Goal: Task Accomplishment & Management: Manage account settings

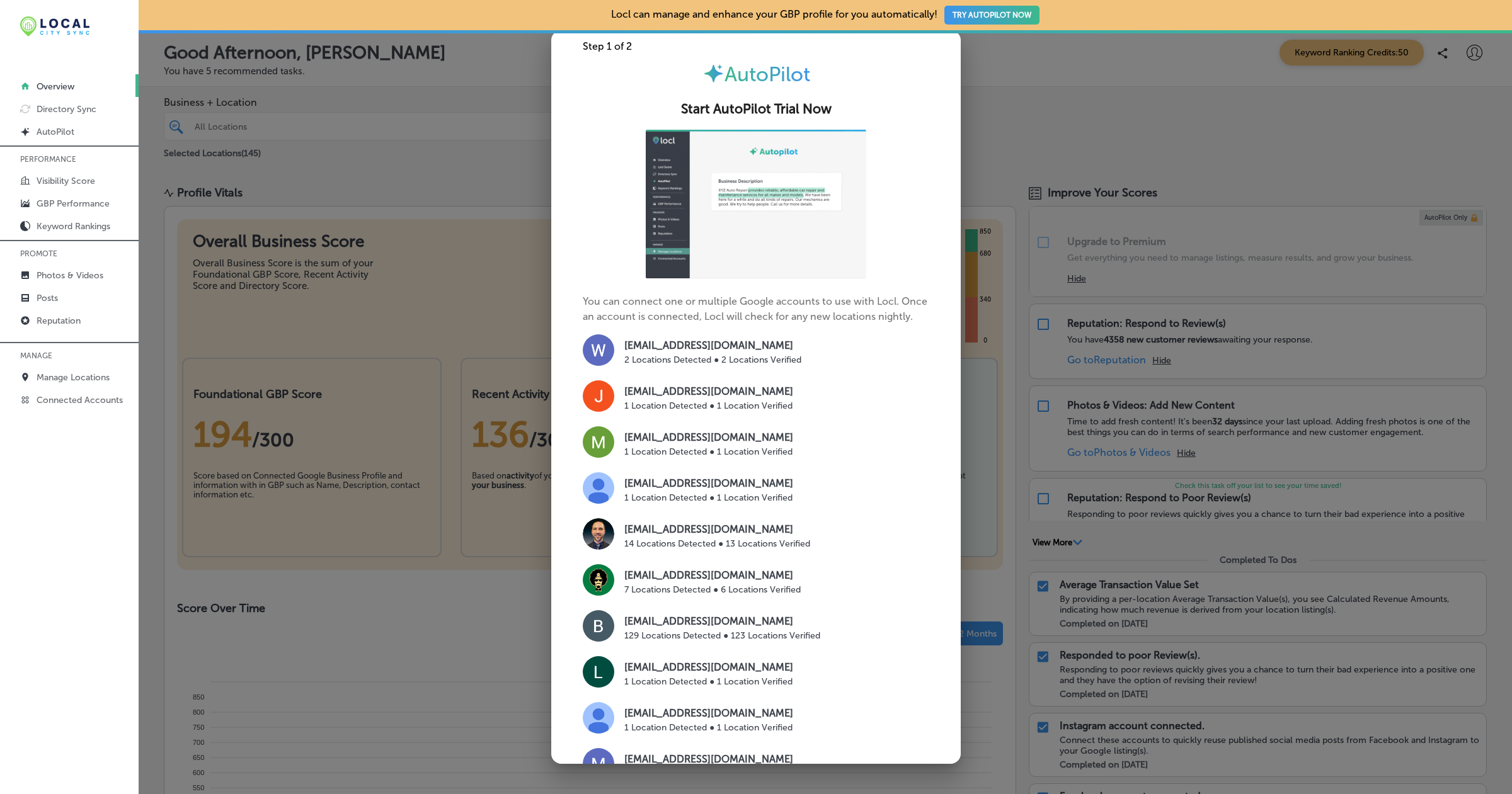
click at [741, 574] on p "[EMAIL_ADDRESS][DOMAIN_NAME]" at bounding box center [712, 575] width 176 height 15
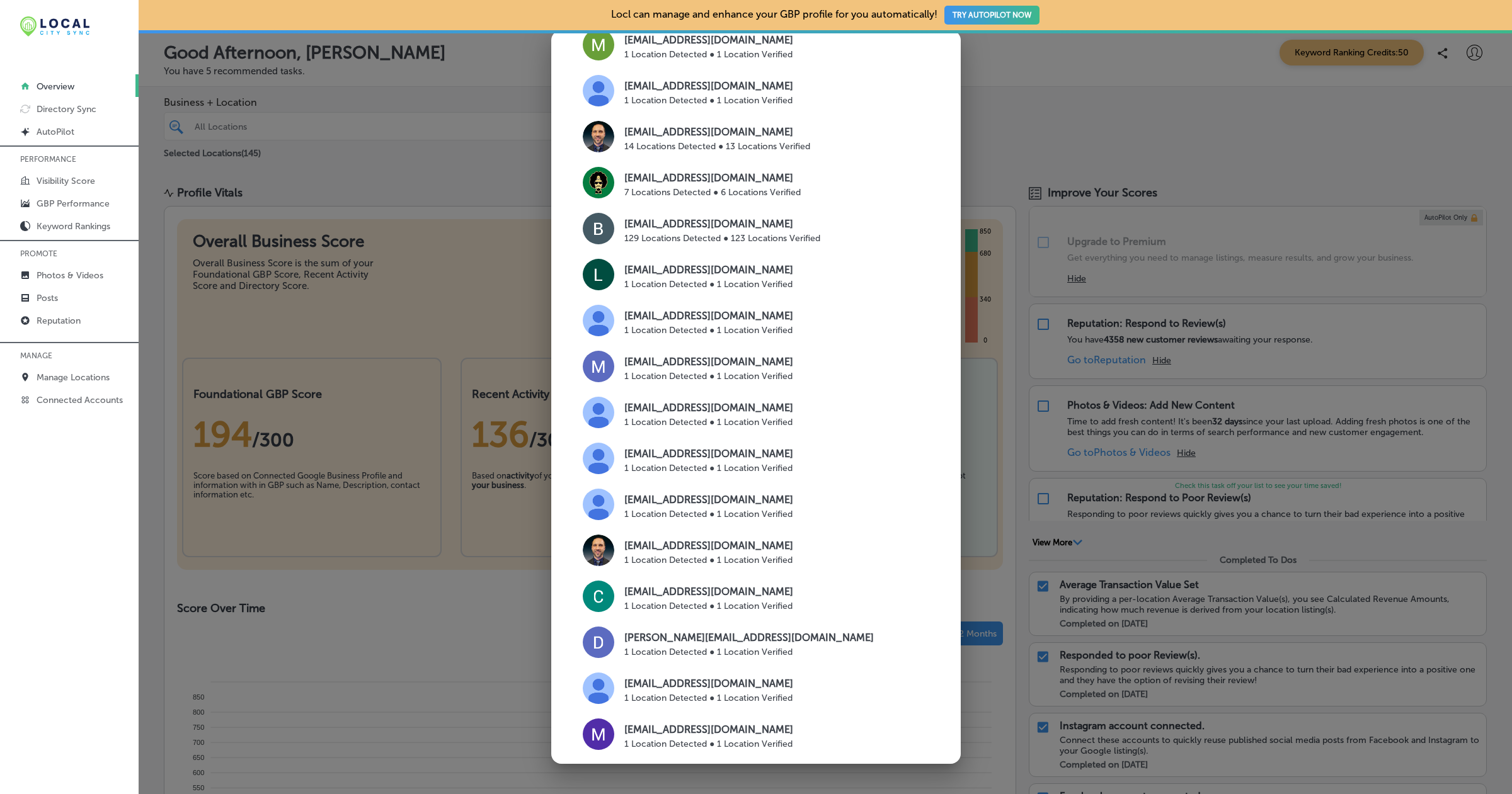
scroll to position [529, 0]
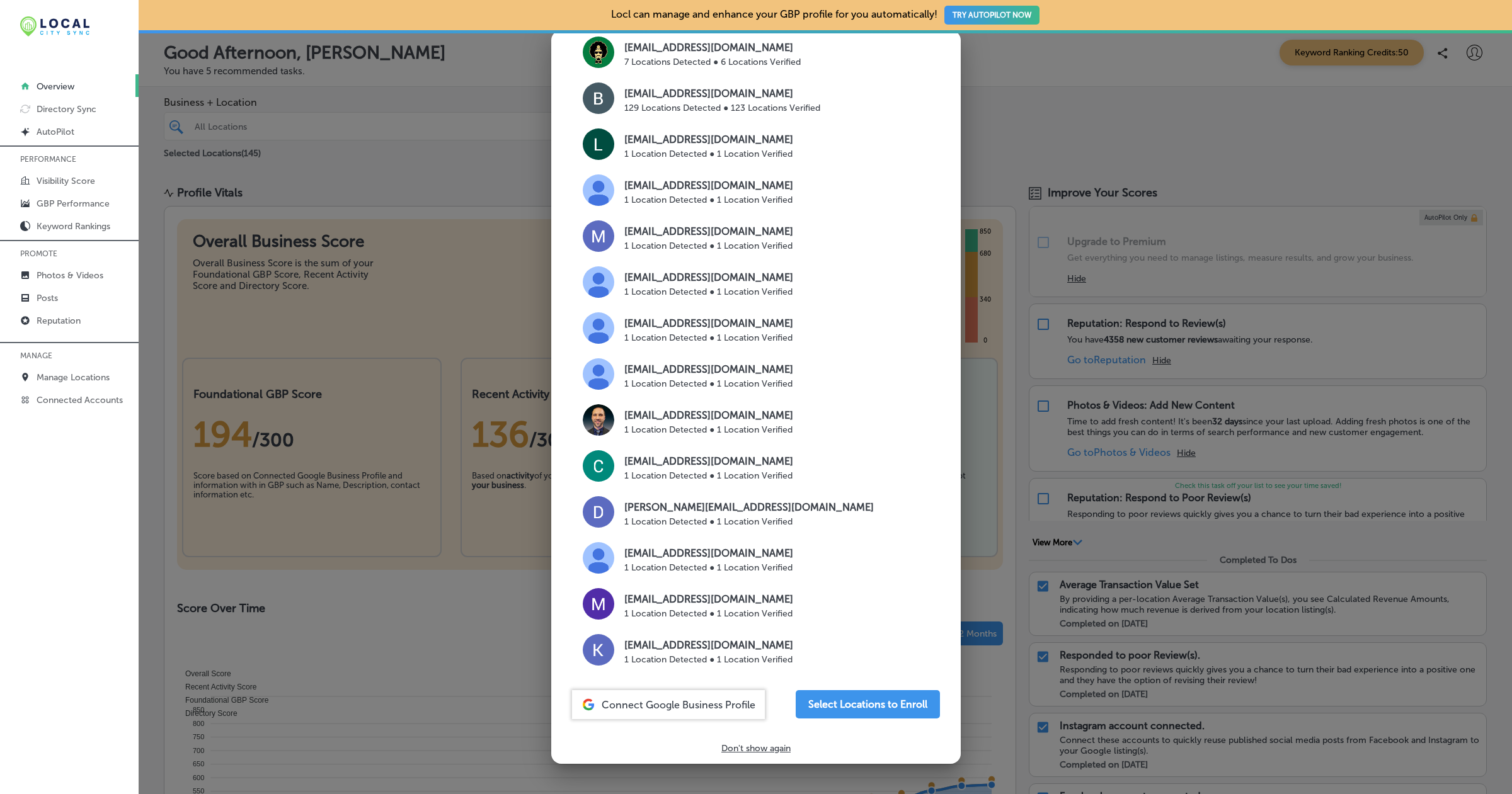
click at [410, 135] on div at bounding box center [756, 397] width 1512 height 794
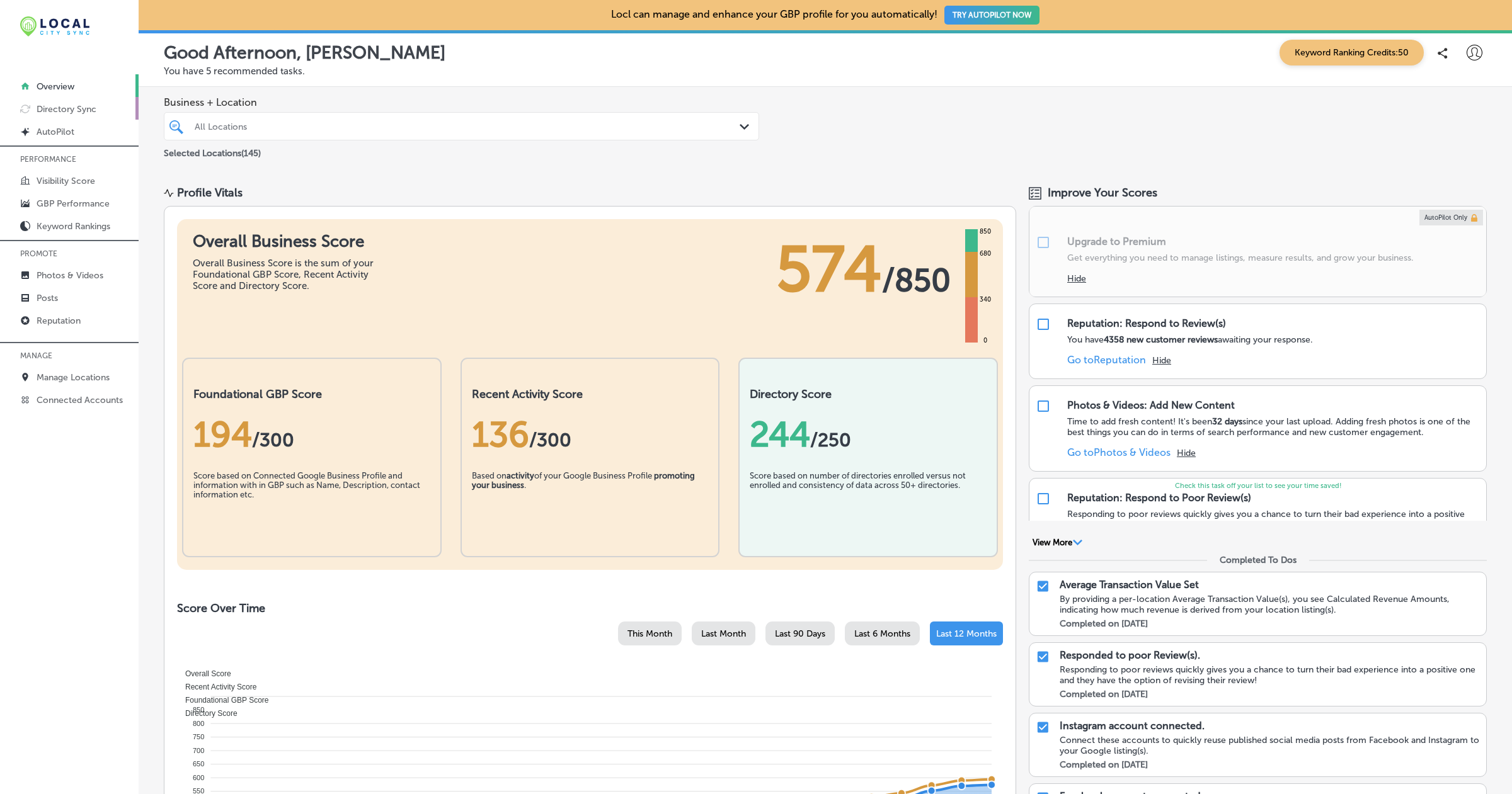
click at [60, 111] on p "Directory Sync" at bounding box center [66, 110] width 60 height 11
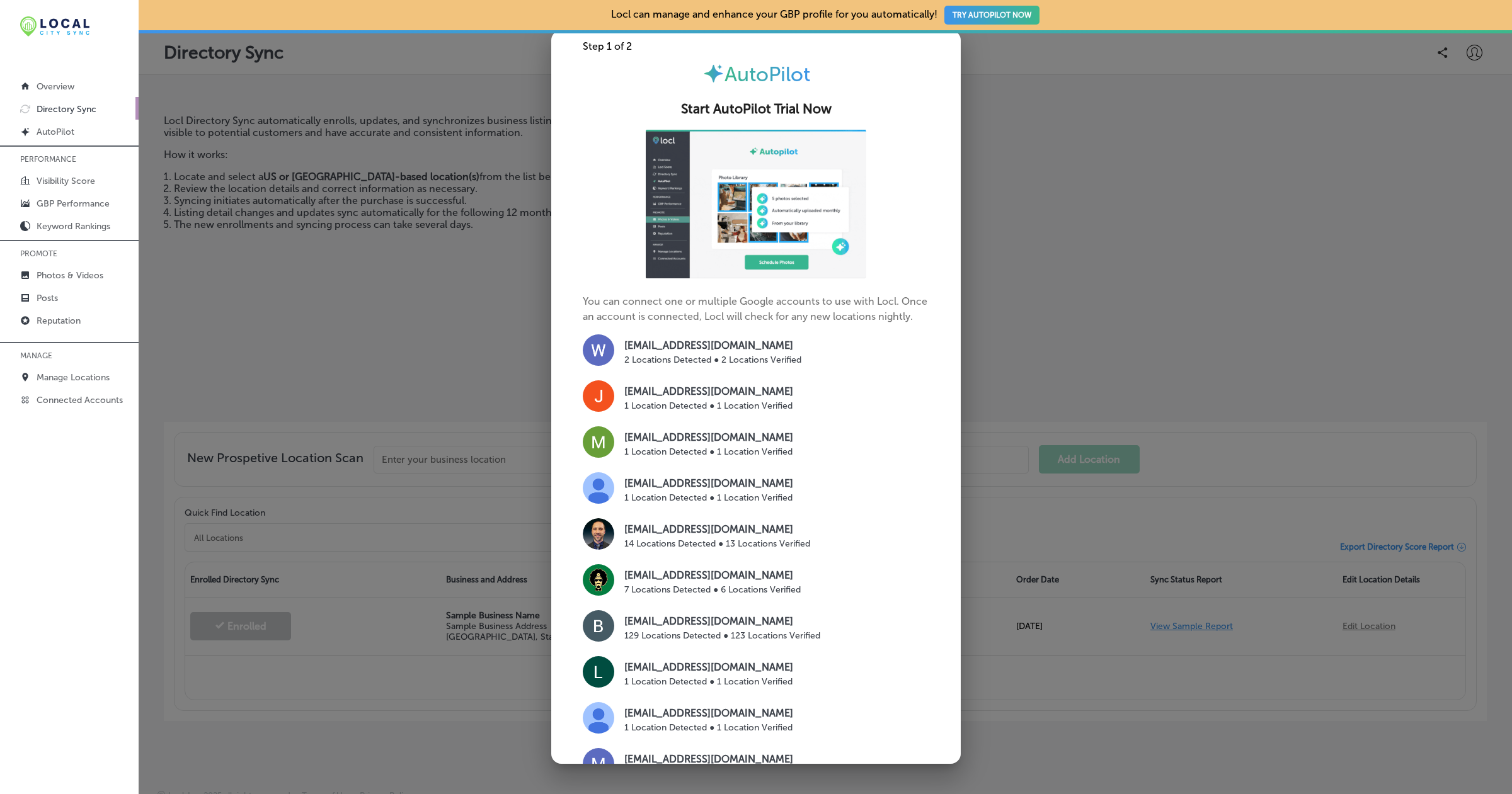
click at [406, 303] on div at bounding box center [756, 397] width 1512 height 794
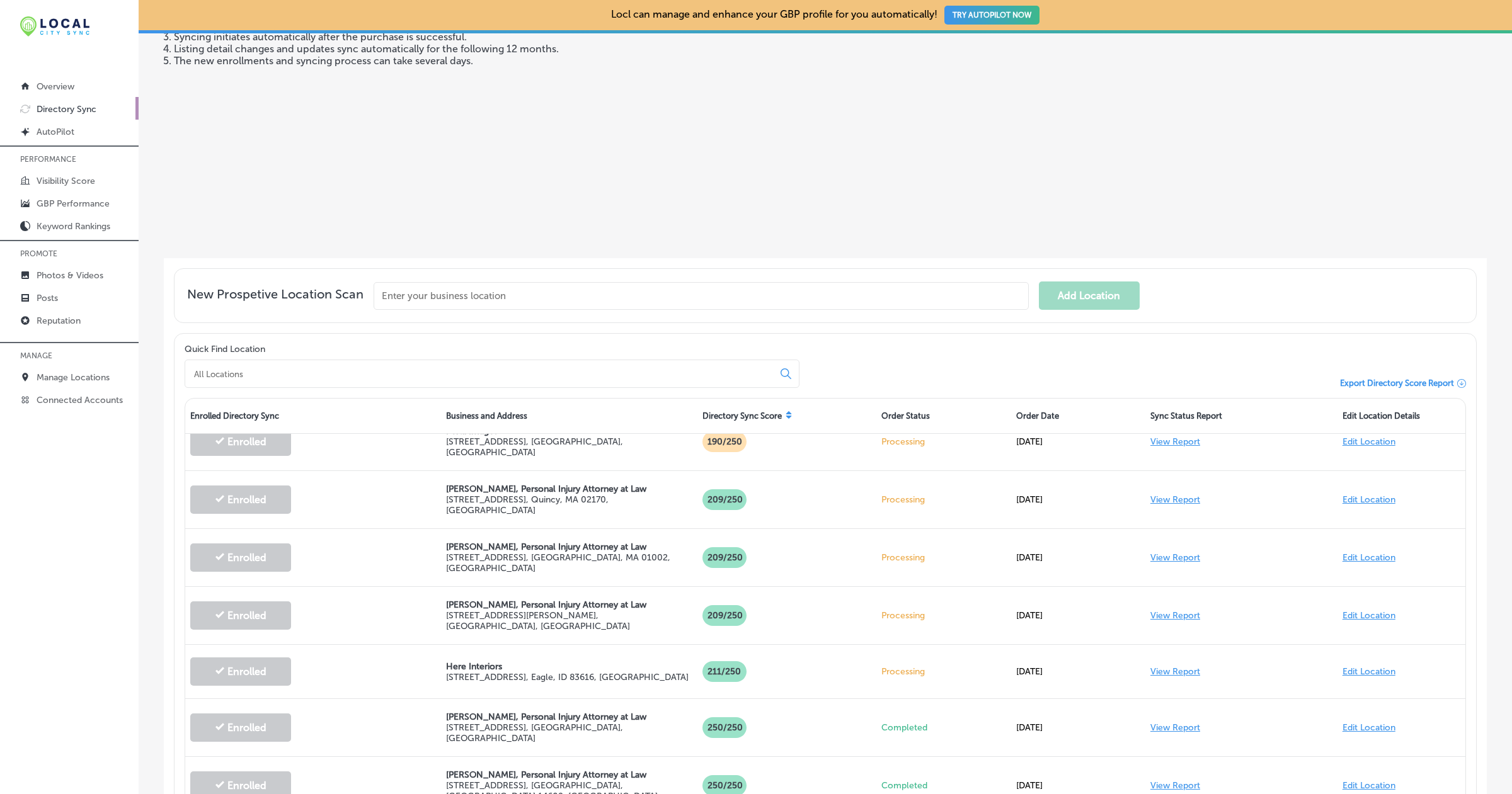
scroll to position [137, 0]
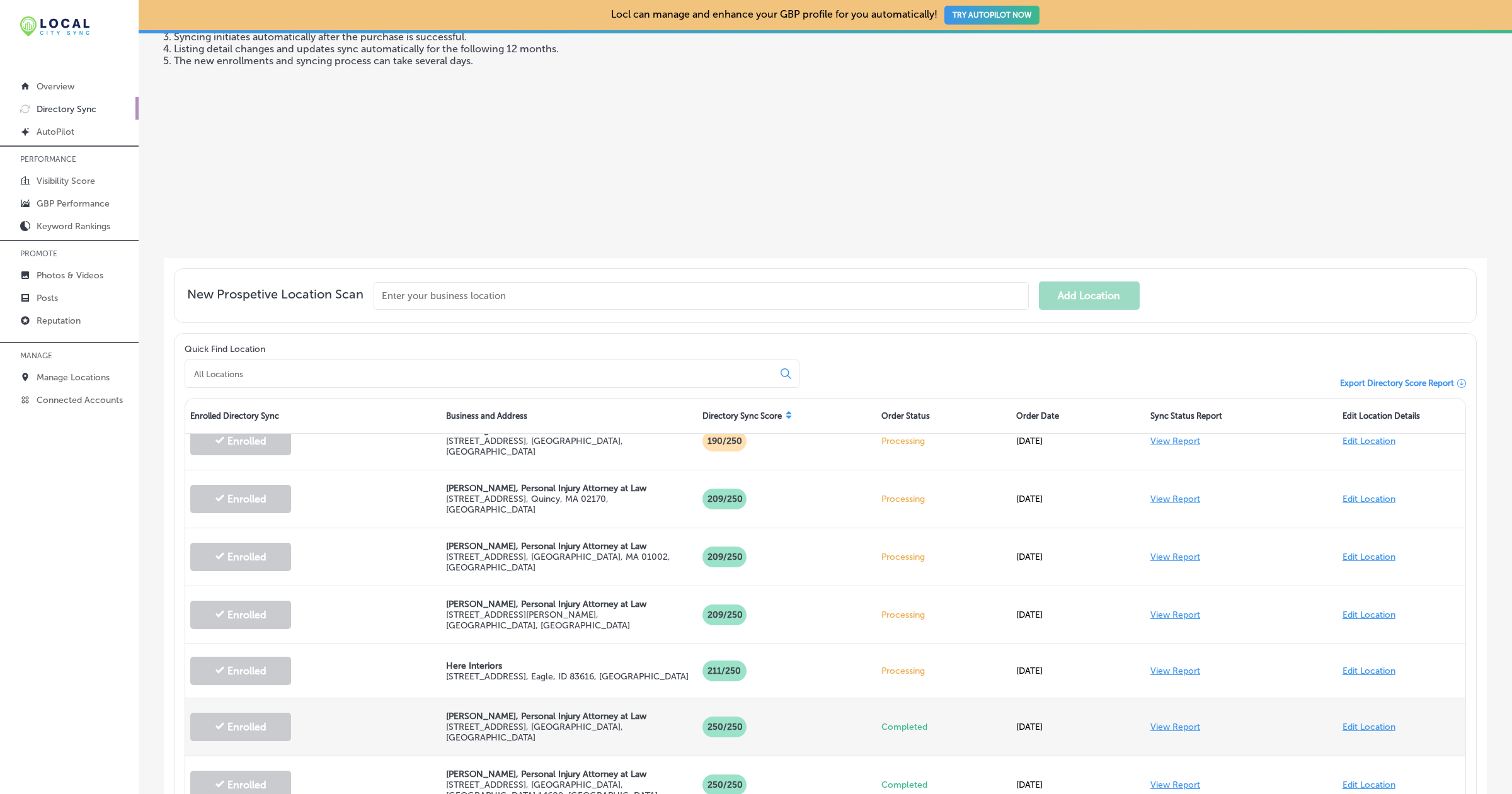
click at [1161, 710] on div "View Report" at bounding box center [1242, 728] width 192 height 36
click at [1156, 722] on link "View Report" at bounding box center [1174, 728] width 49 height 11
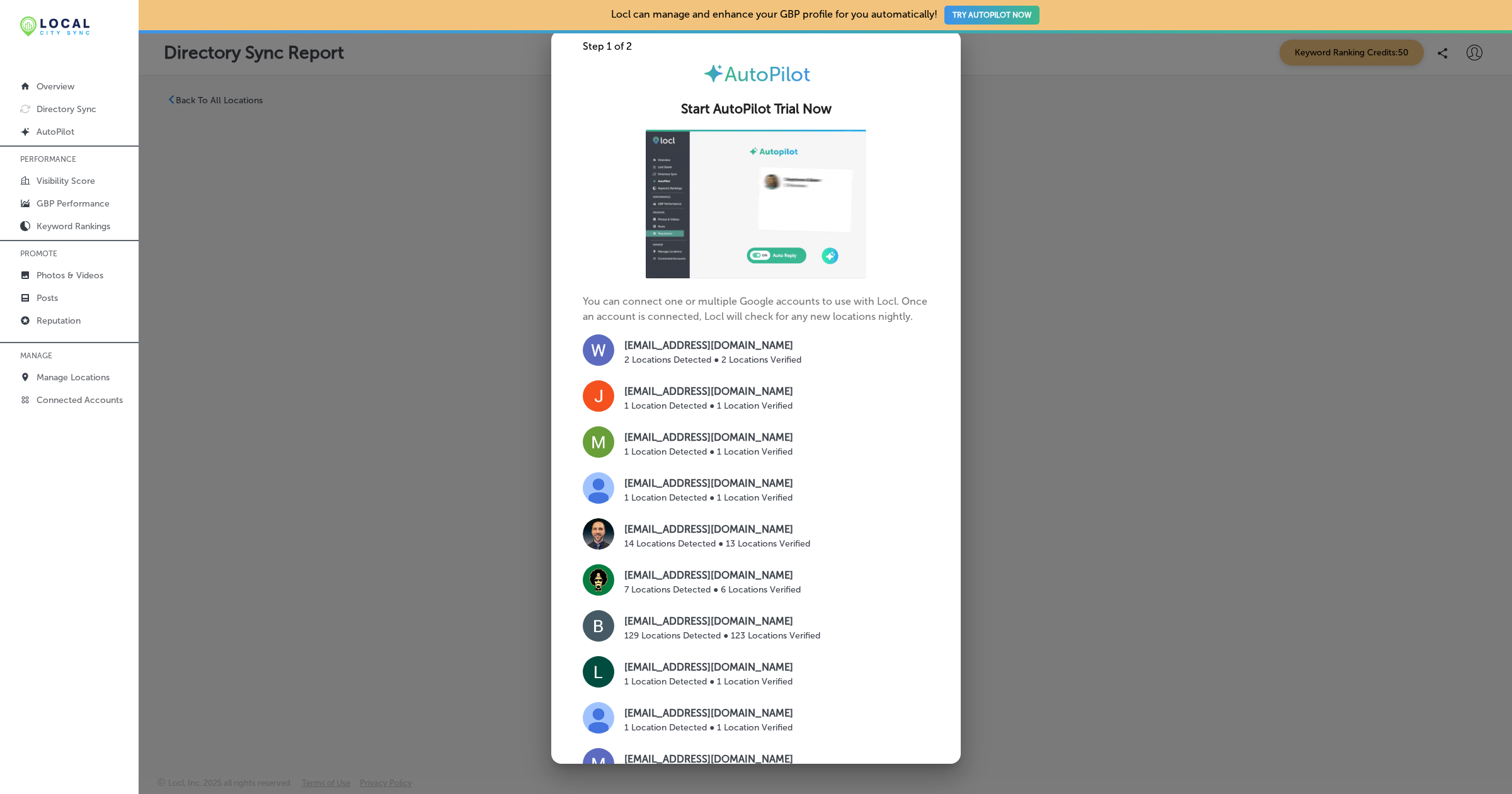
click at [1105, 529] on div at bounding box center [756, 397] width 1512 height 794
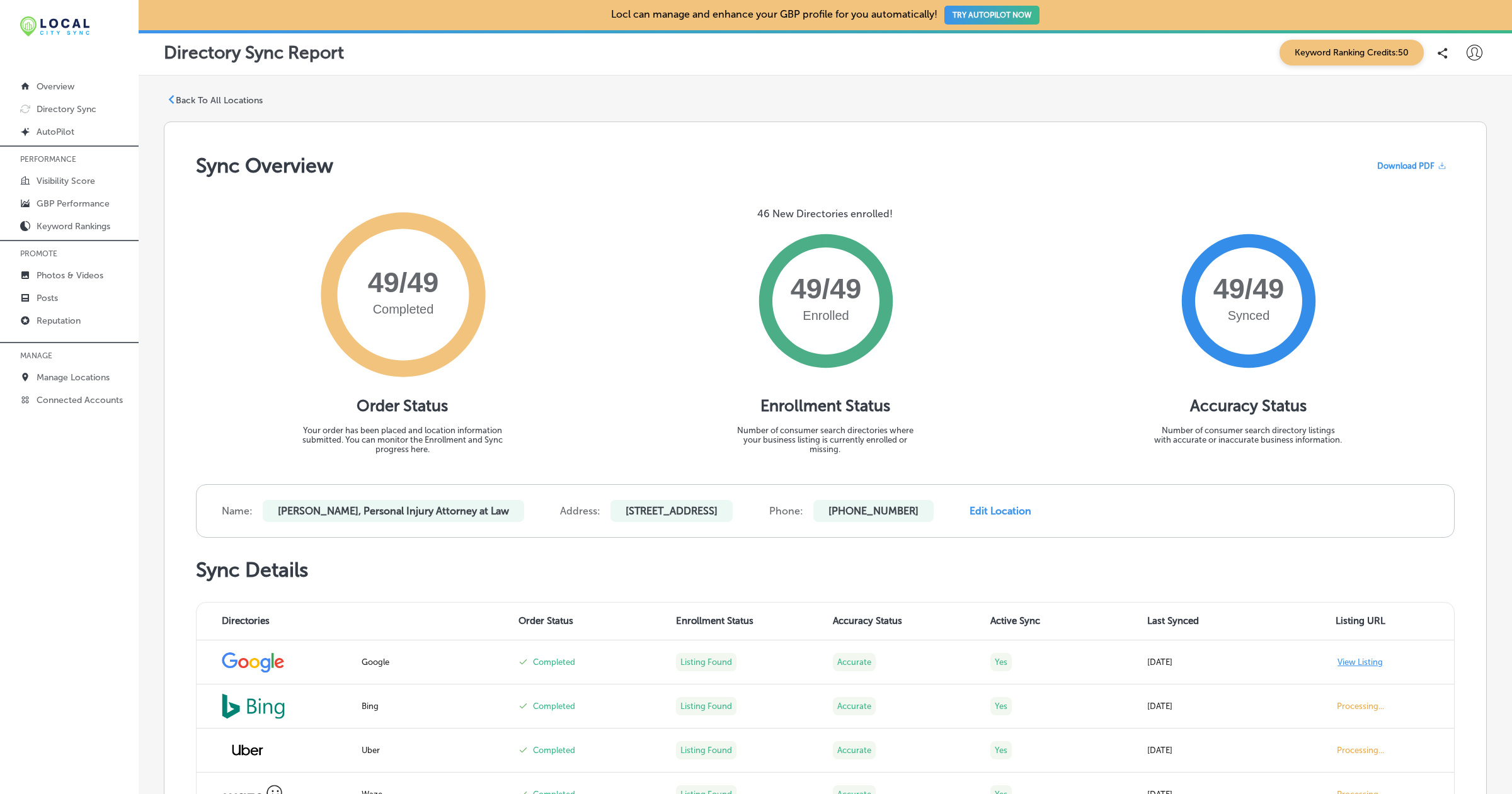
scroll to position [172, 0]
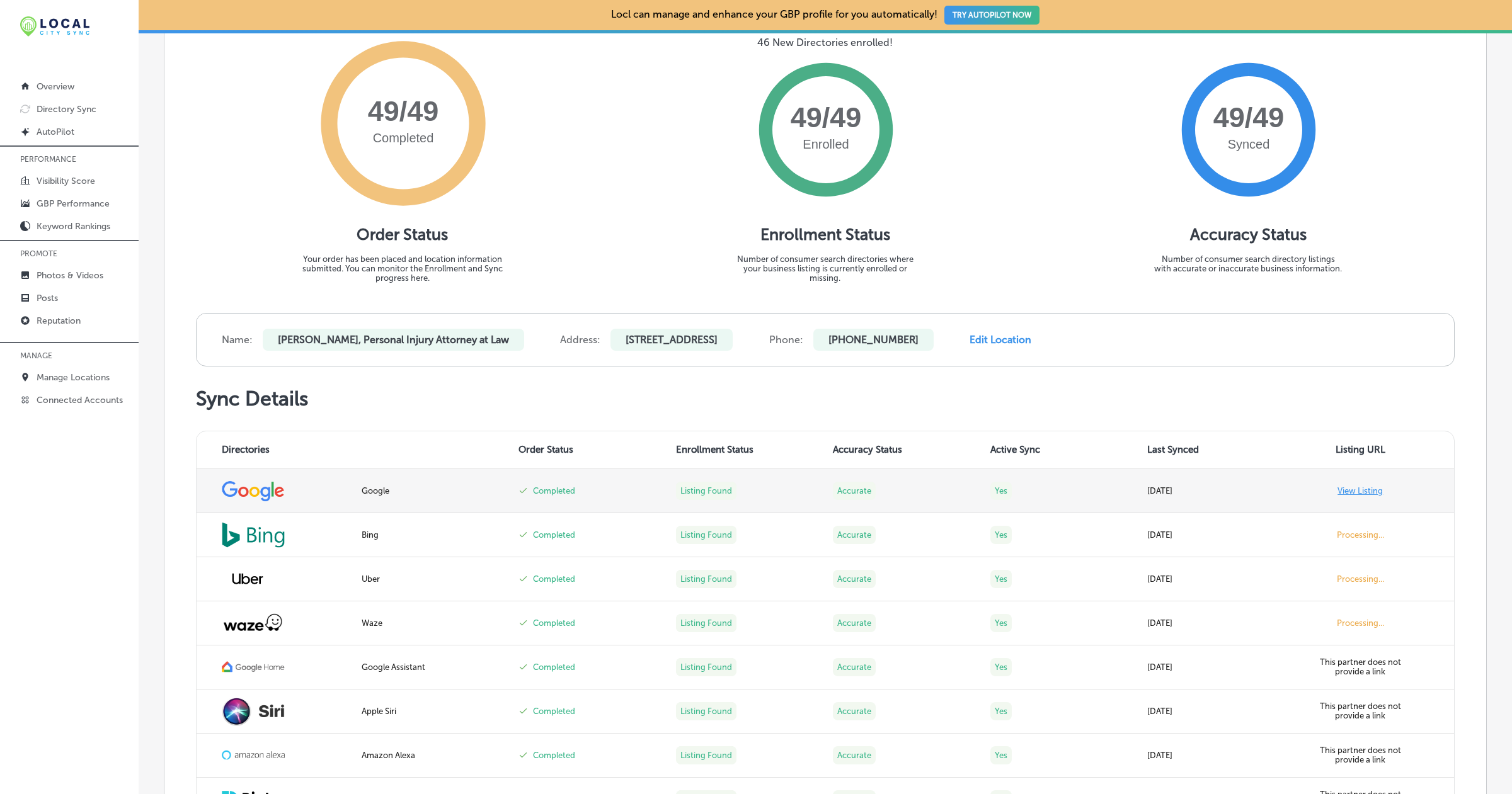
click at [1367, 492] on link "View Listing" at bounding box center [1360, 490] width 45 height 10
drag, startPoint x: 212, startPoint y: 486, endPoint x: 1402, endPoint y: 488, distance: 1190.0
click at [1402, 488] on tr "Google Completed Listing Found Accurate Yes [DATE] View Listing" at bounding box center [826, 490] width 1258 height 44
click at [1402, 488] on td "View Listing" at bounding box center [1375, 490] width 157 height 44
click at [82, 376] on p "Manage Locations" at bounding box center [73, 377] width 73 height 11
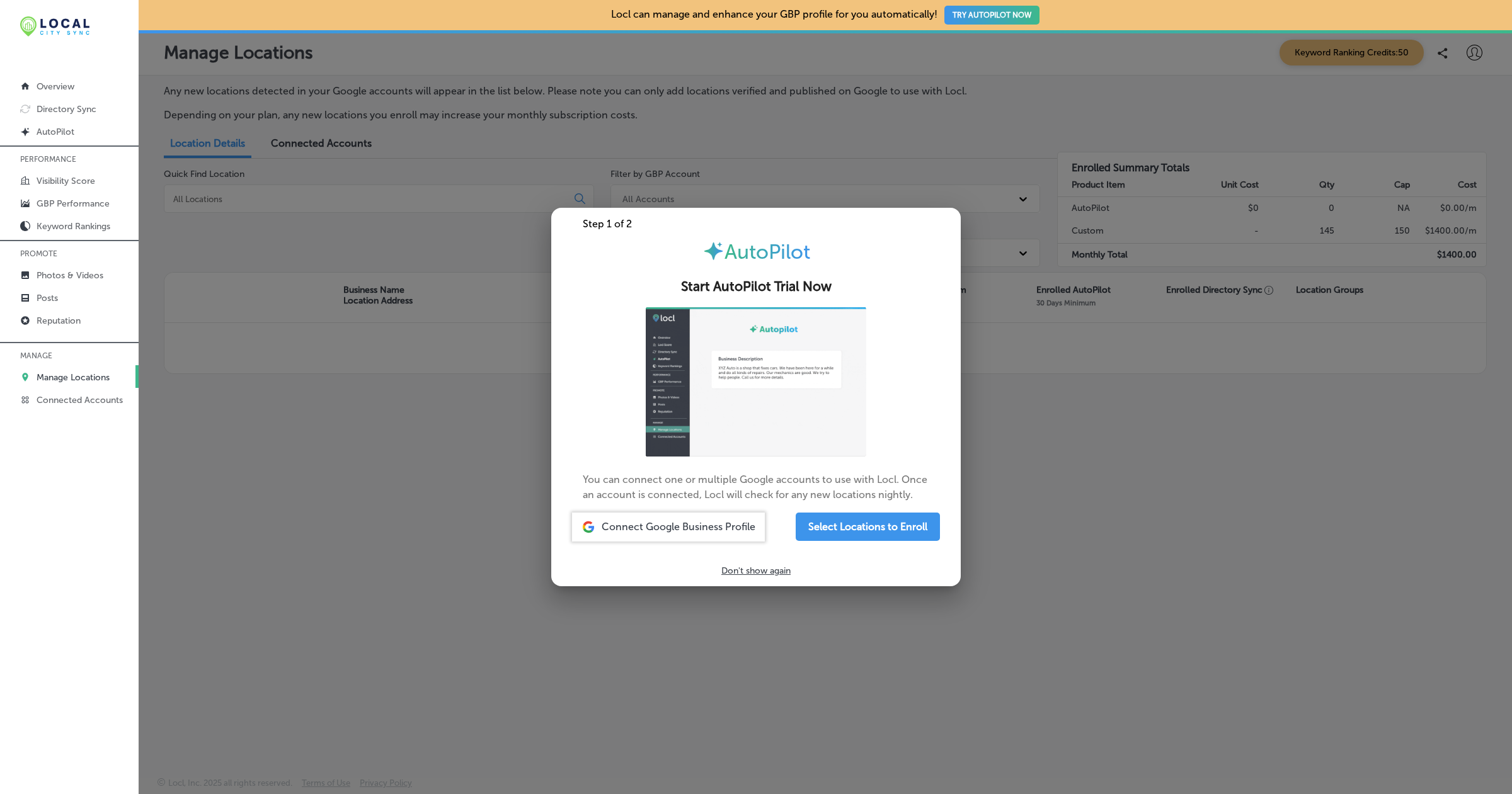
click at [883, 650] on div at bounding box center [756, 397] width 1512 height 794
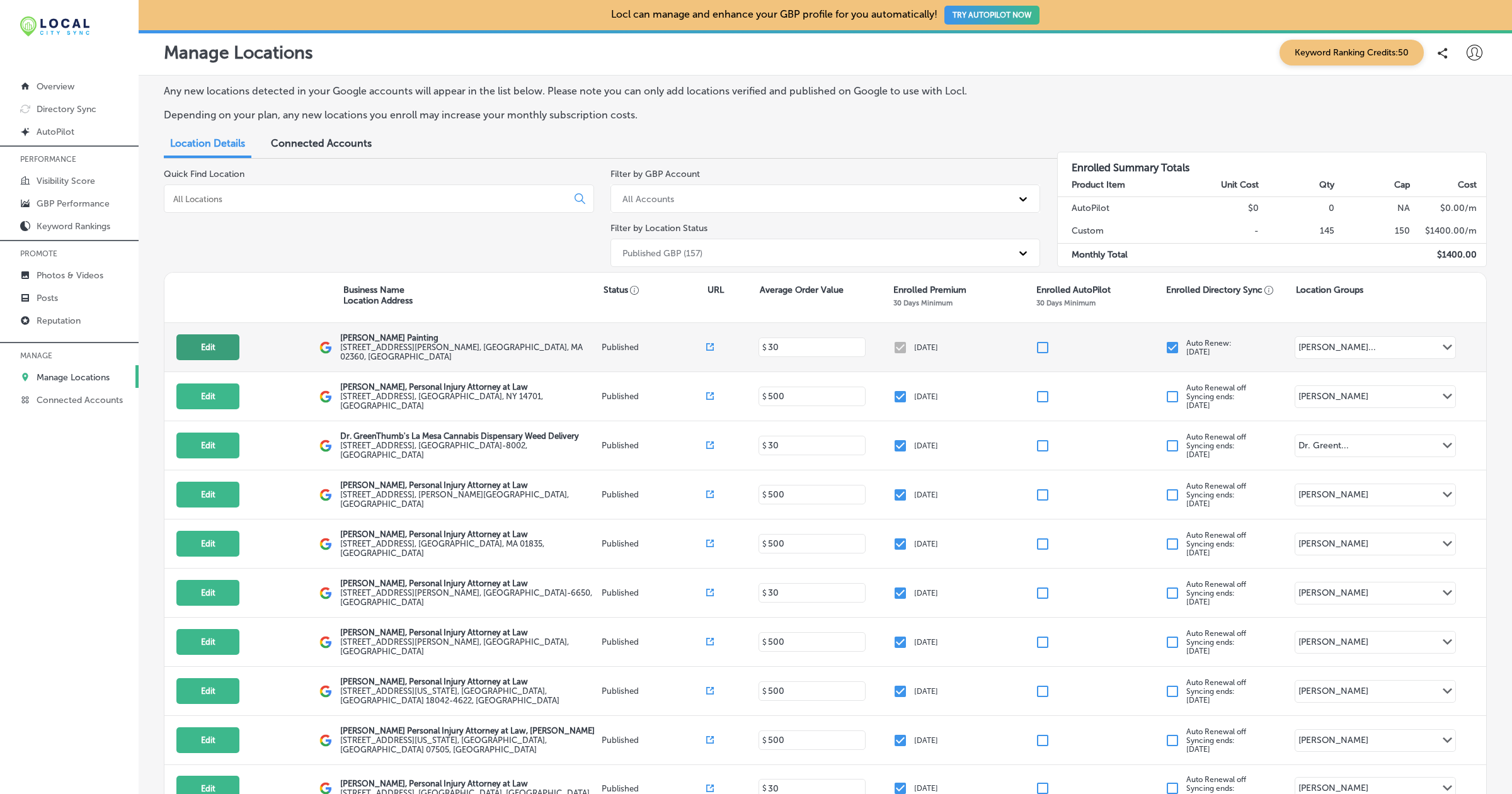
click at [199, 351] on button "Edit" at bounding box center [208, 347] width 63 height 26
select select "US"
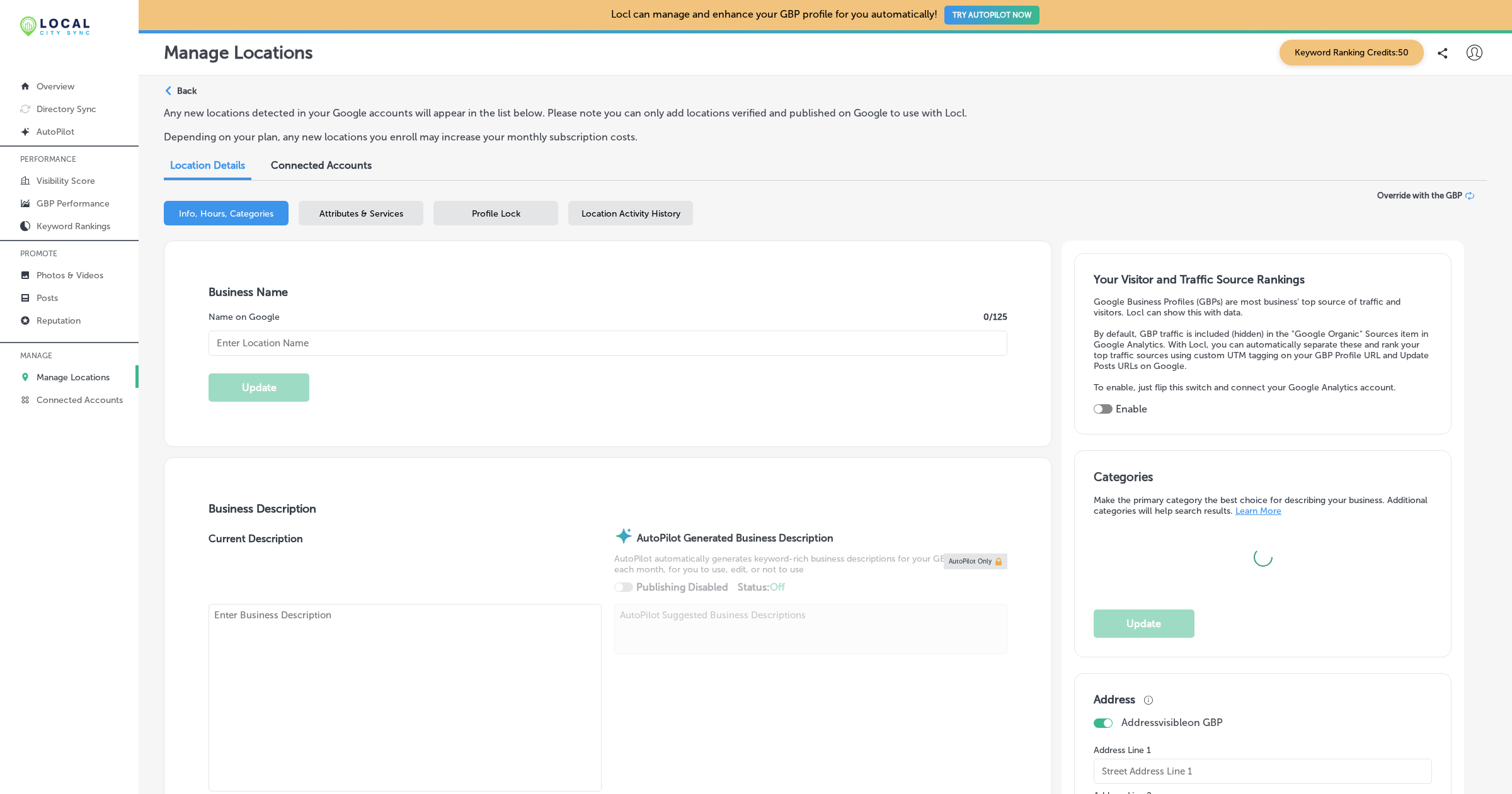
type input "[PERSON_NAME] Painting"
type input "[STREET_ADDRESS][PERSON_NAME]"
type input "[GEOGRAPHIC_DATA]"
type input "02360"
type input "US"
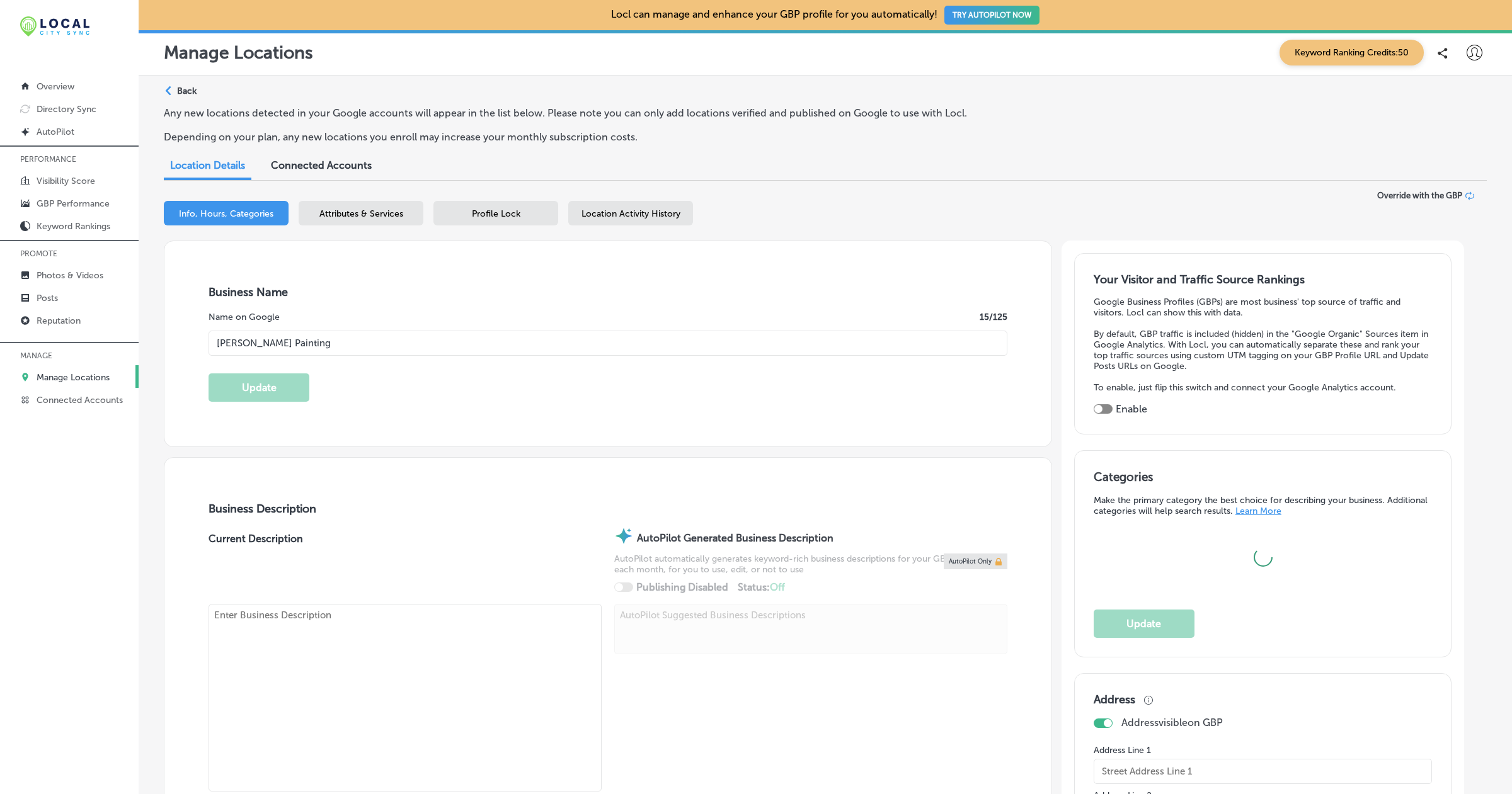
type input "[URL][DOMAIN_NAME]"
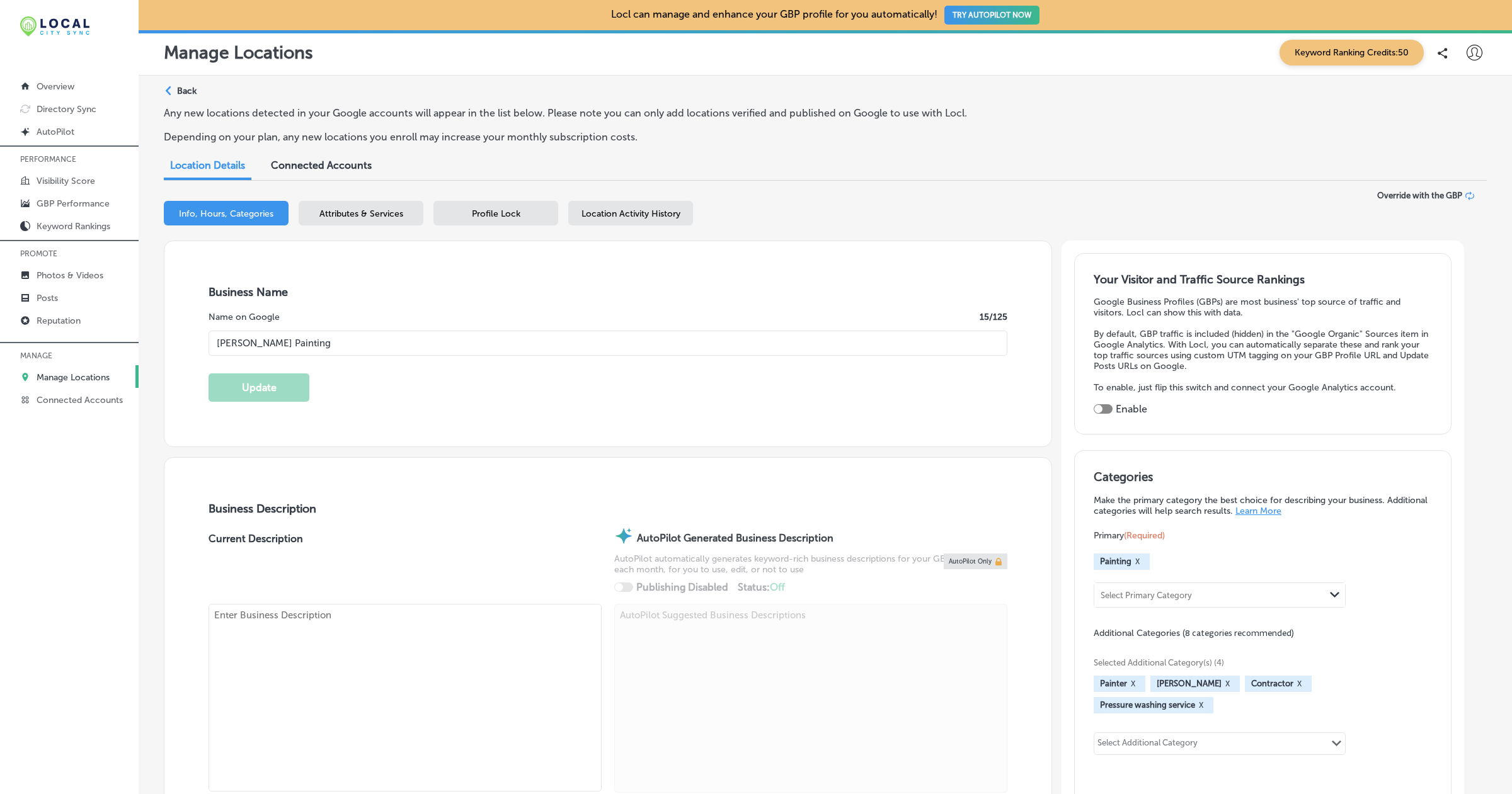
type textarea "[PERSON_NAME] Painting, Inc. is a family-owned painting contractor in [GEOGRAPH…"
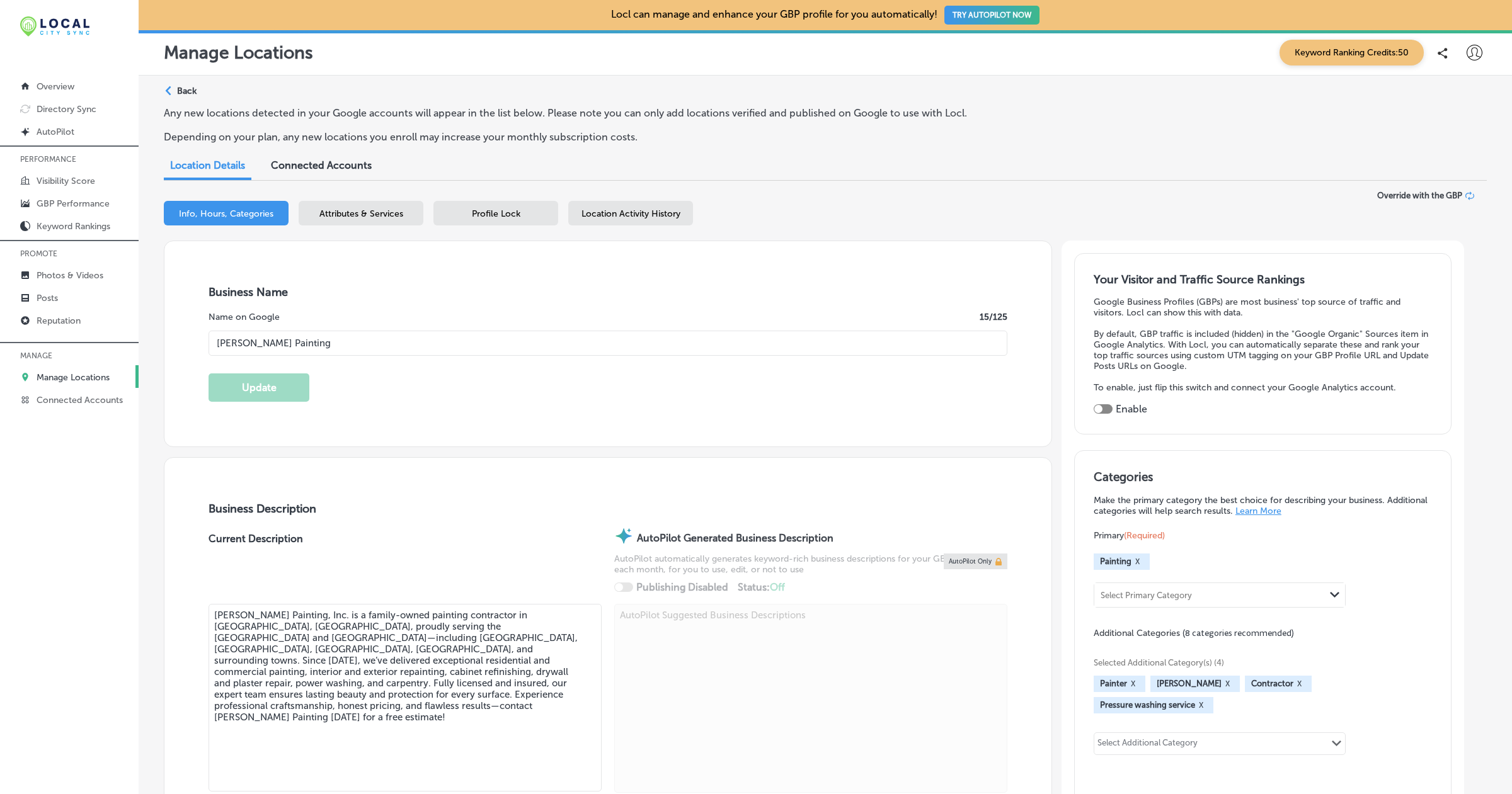
type input "[PHONE_NUMBER]"
select select "US"
